Goal: Find specific page/section: Find specific page/section

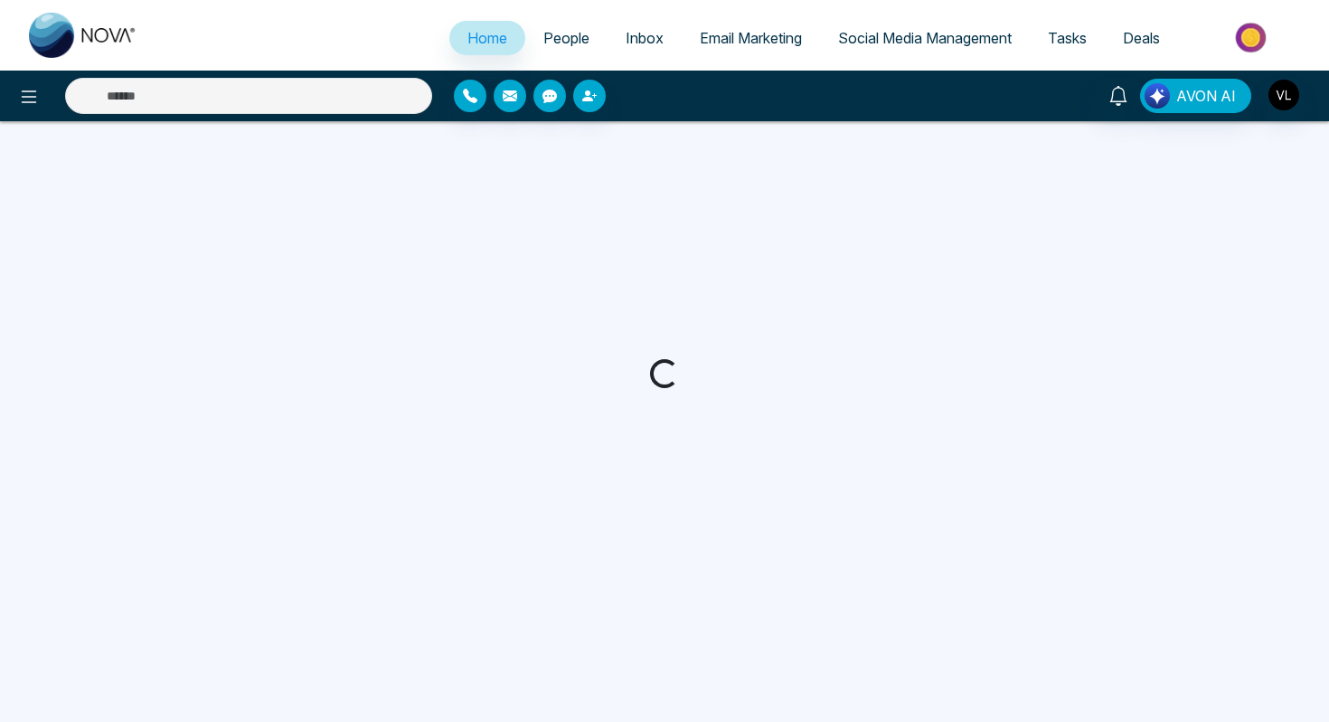
select select "*"
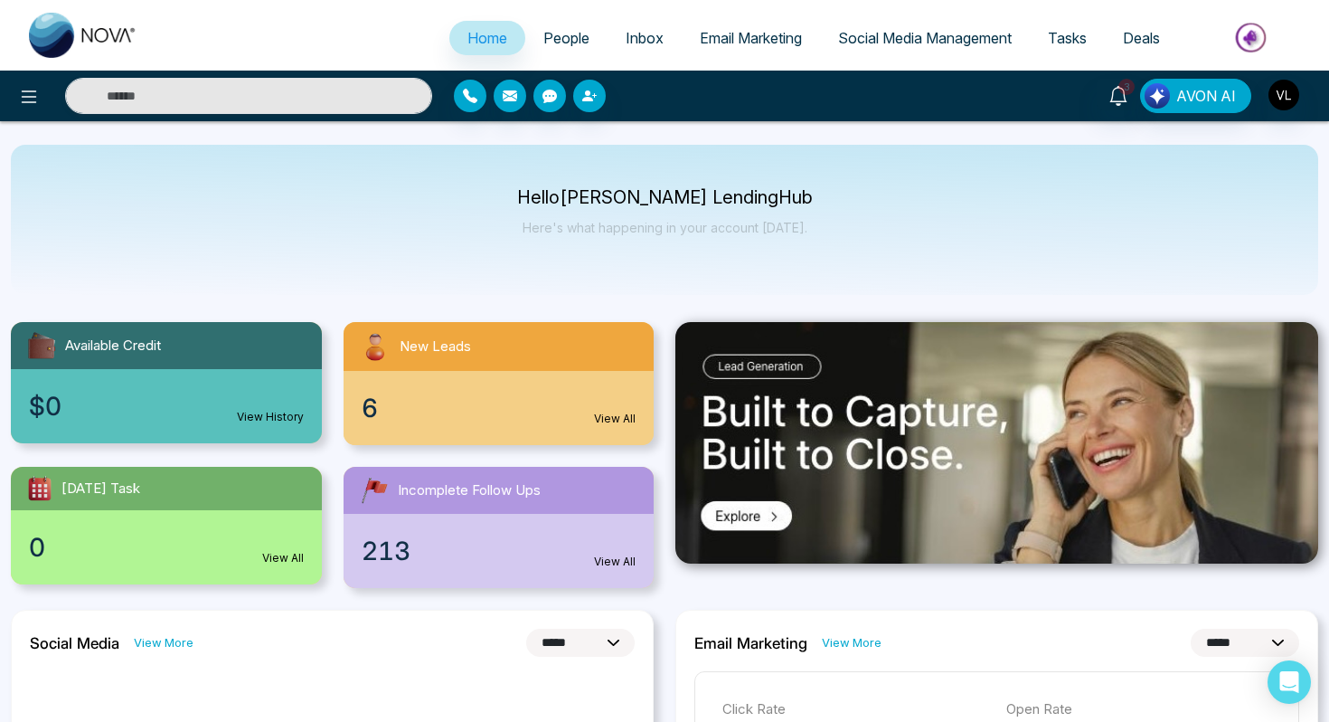
click at [556, 42] on span "People" at bounding box center [566, 38] width 46 height 18
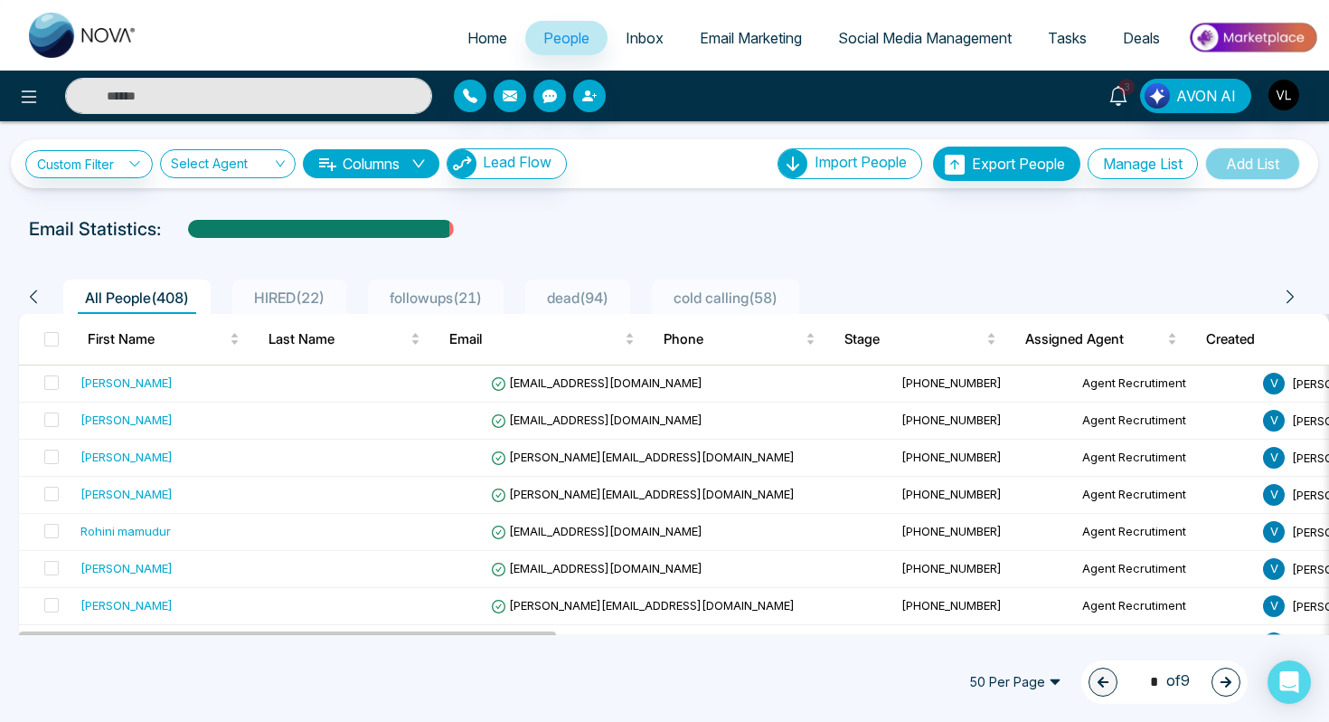
click at [1125, 97] on icon at bounding box center [1119, 96] width 20 height 20
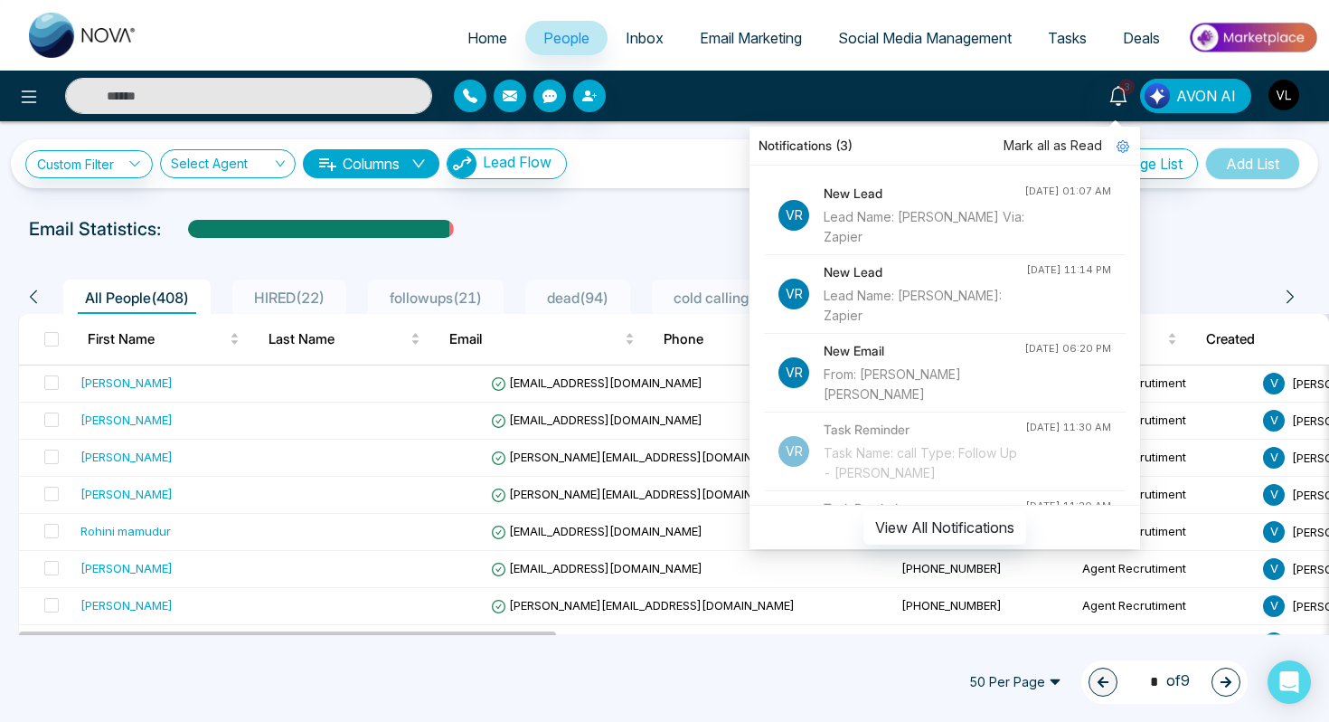
click at [940, 365] on div "From: [PERSON_NAME] [PERSON_NAME]" at bounding box center [924, 384] width 201 height 40
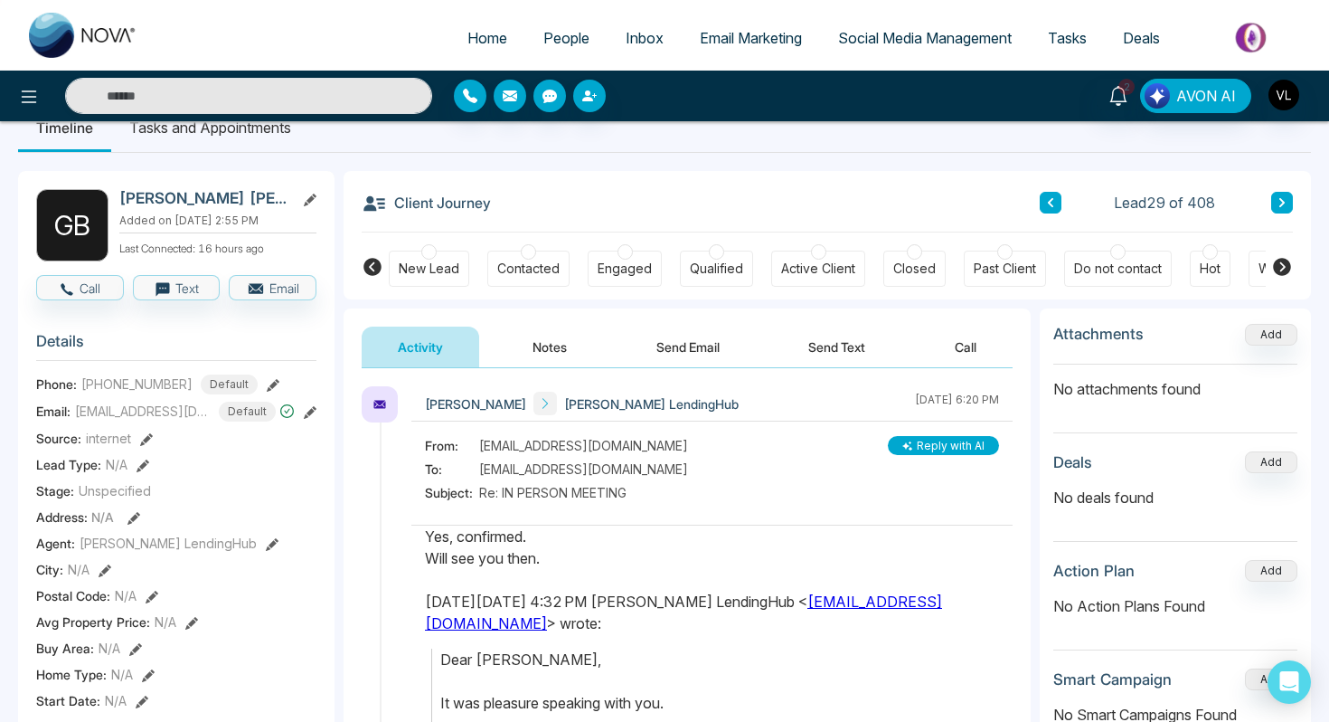
scroll to position [37, 0]
